Goal: Complete application form: Complete application form

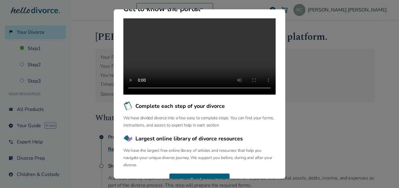
scroll to position [80, 0]
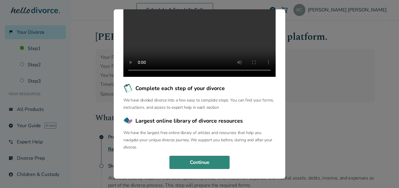
click at [198, 161] on button "Continue" at bounding box center [199, 161] width 60 height 13
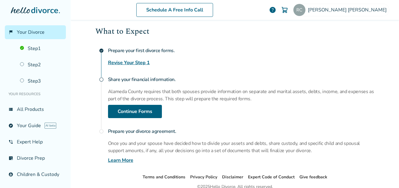
scroll to position [90, 0]
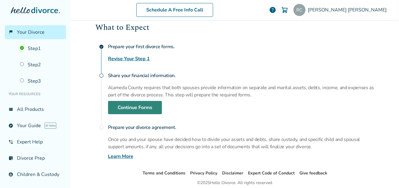
click at [150, 101] on link "Continue Forms" at bounding box center [135, 107] width 54 height 13
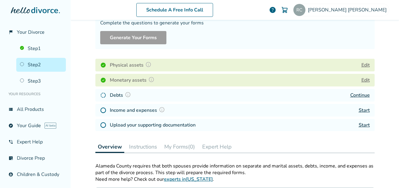
scroll to position [57, 0]
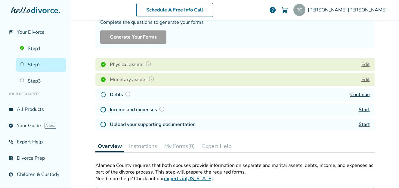
click at [360, 95] on link "Continue" at bounding box center [360, 94] width 20 height 7
